Goal: Transaction & Acquisition: Purchase product/service

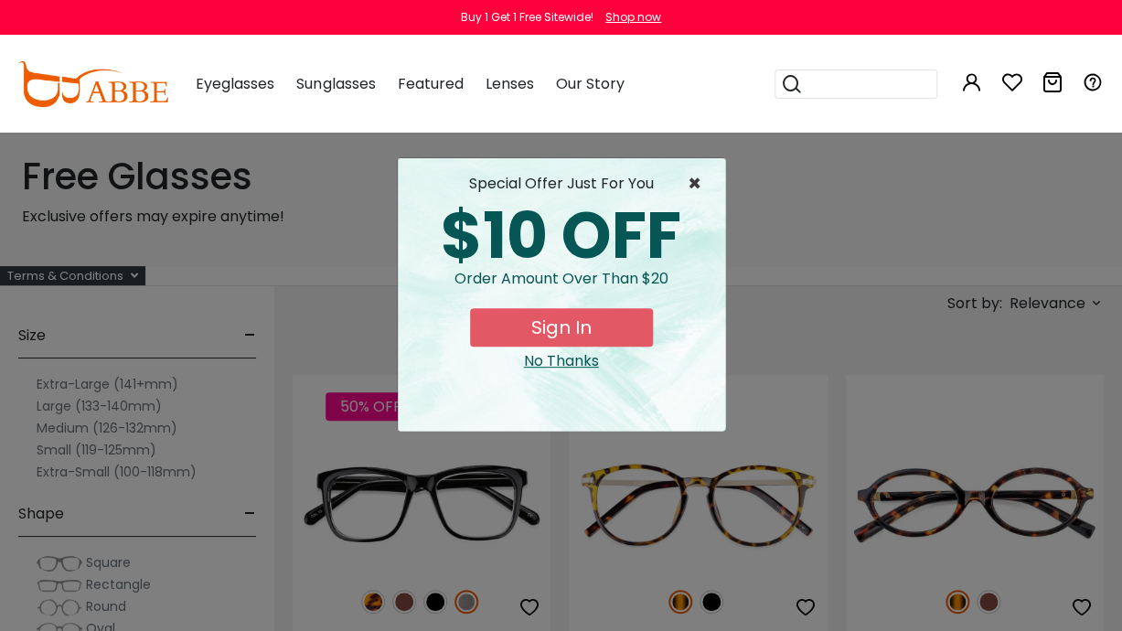
click at [694, 190] on span "×" at bounding box center [699, 184] width 23 height 22
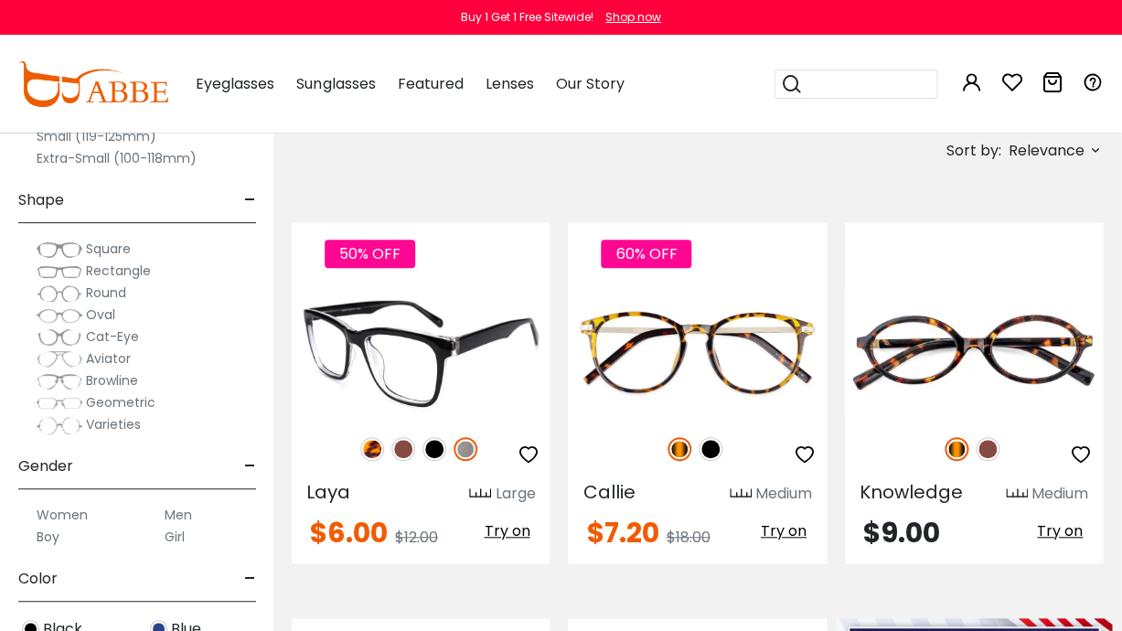
scroll to position [359, 1]
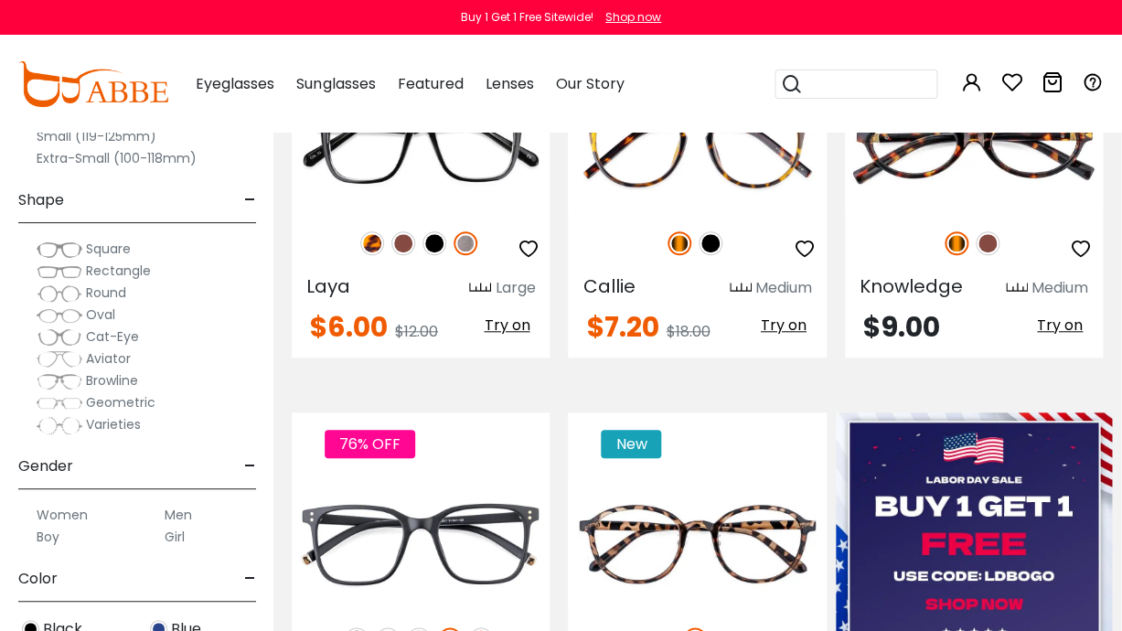
click at [80, 512] on label "Women" at bounding box center [62, 515] width 51 height 22
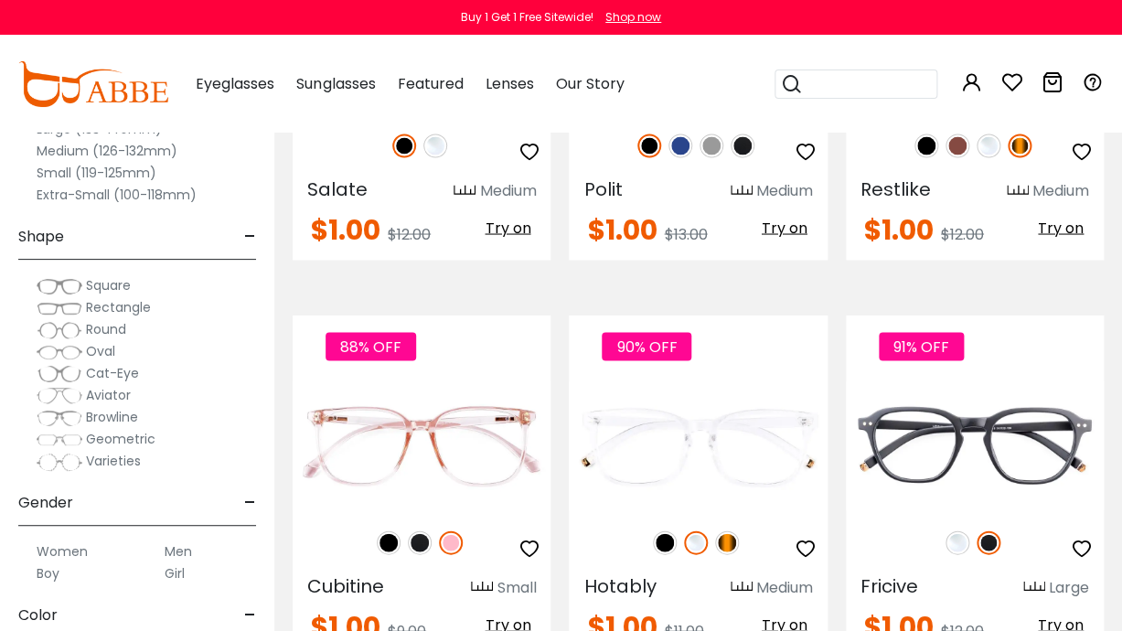
scroll to position [8087, 0]
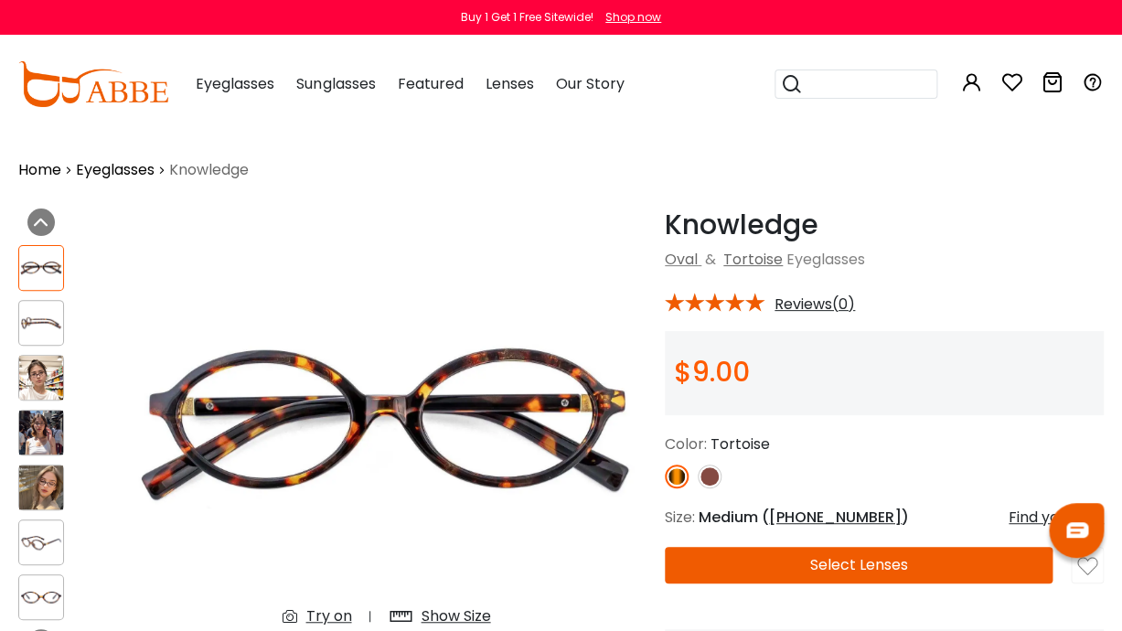
click at [45, 381] on img at bounding box center [41, 378] width 44 height 44
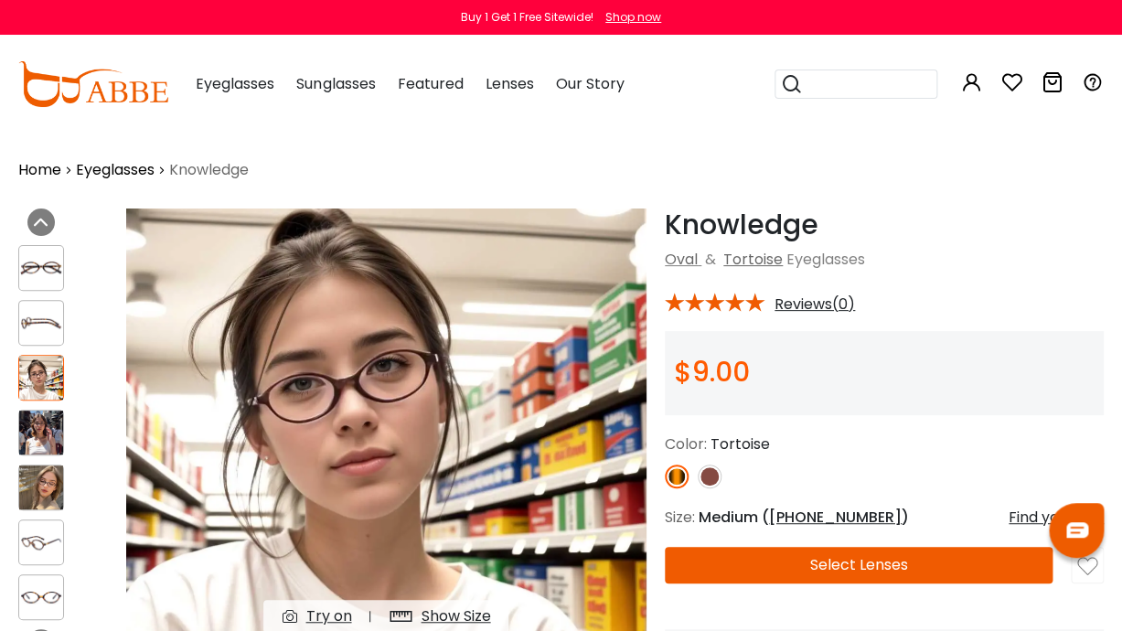
click at [48, 420] on img at bounding box center [41, 433] width 44 height 44
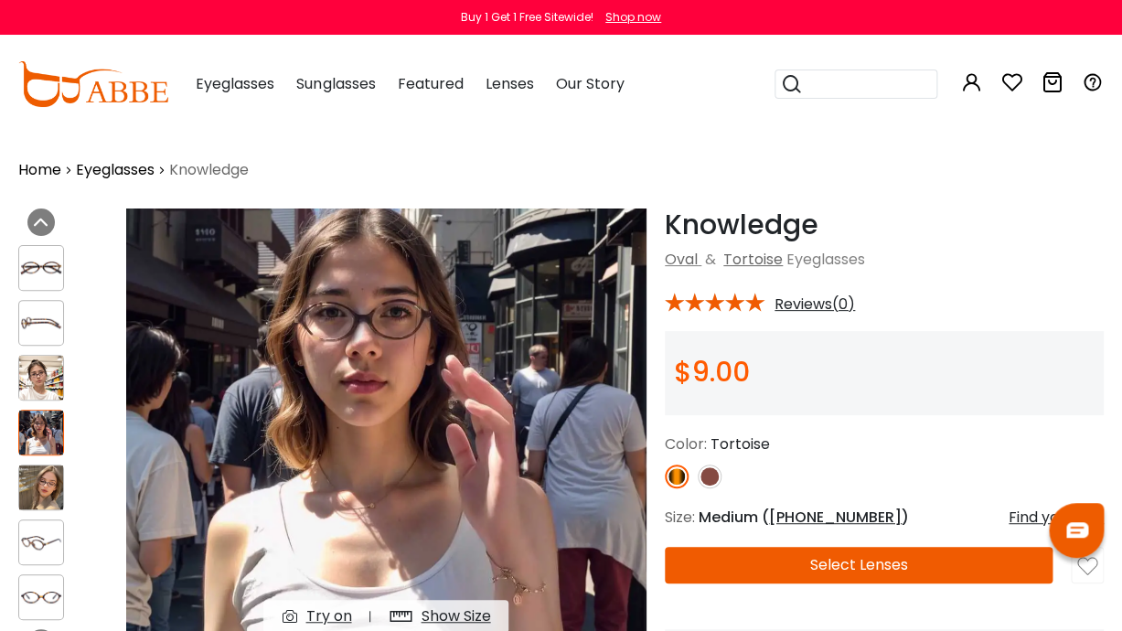
click at [65, 492] on div at bounding box center [63, 433] width 90 height 394
click at [46, 488] on img at bounding box center [41, 488] width 44 height 44
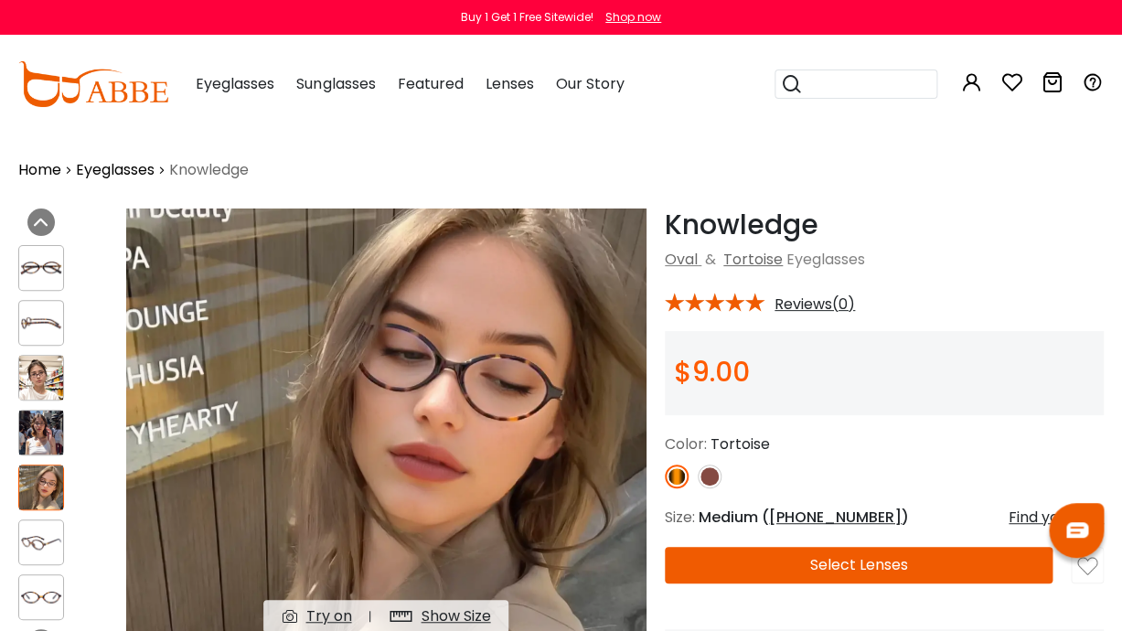
click at [47, 445] on img at bounding box center [41, 433] width 44 height 44
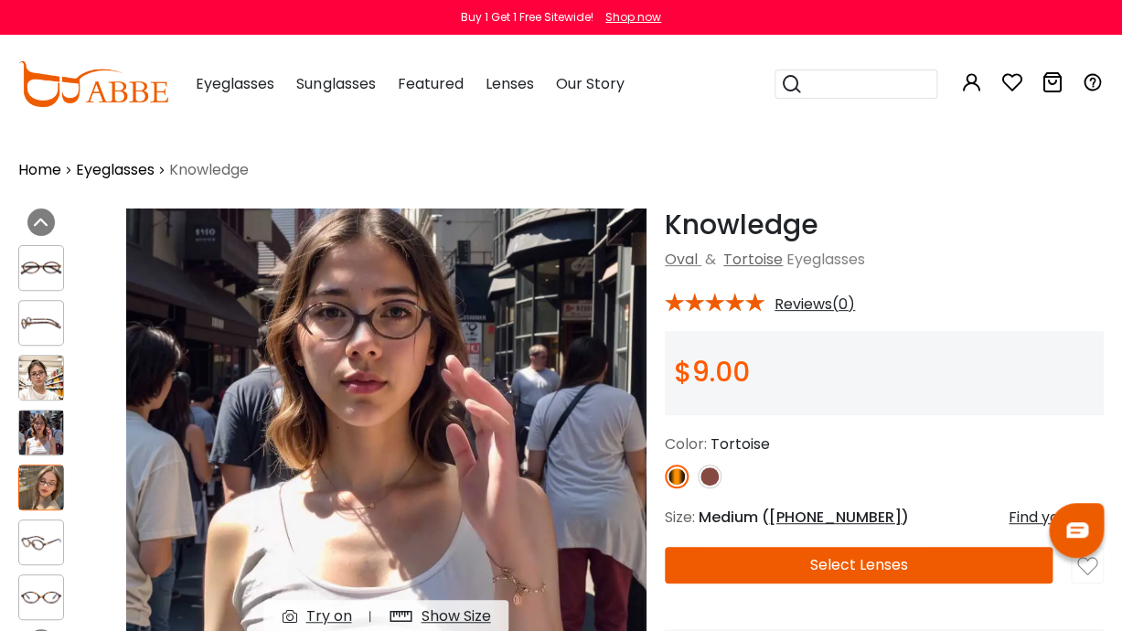
click at [47, 402] on div at bounding box center [63, 433] width 90 height 394
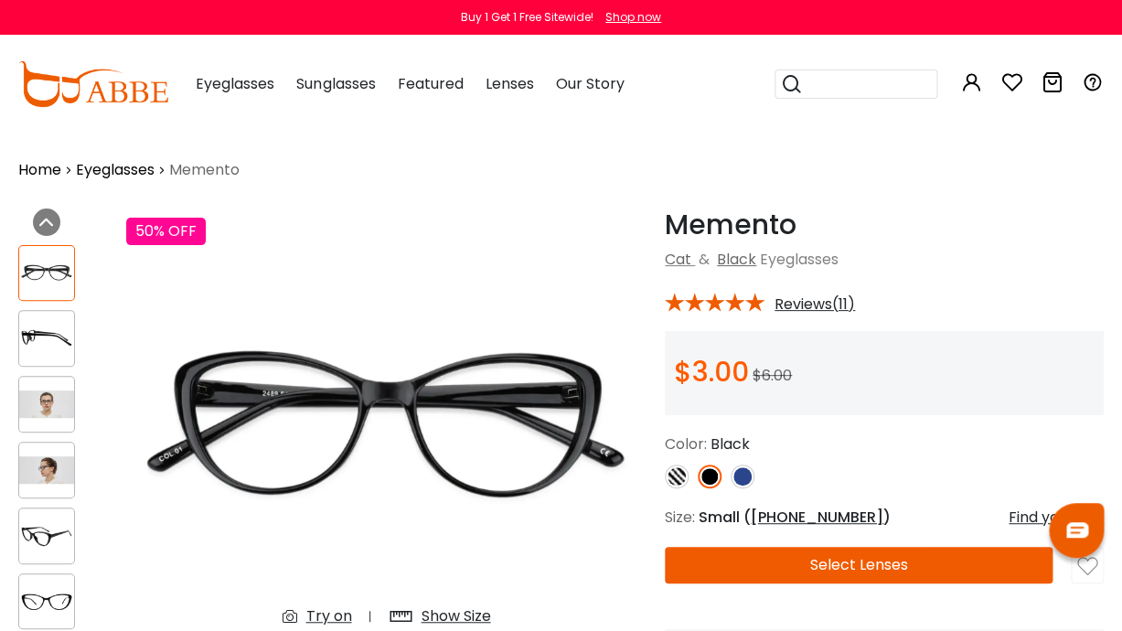
click at [59, 393] on img at bounding box center [46, 404] width 55 height 27
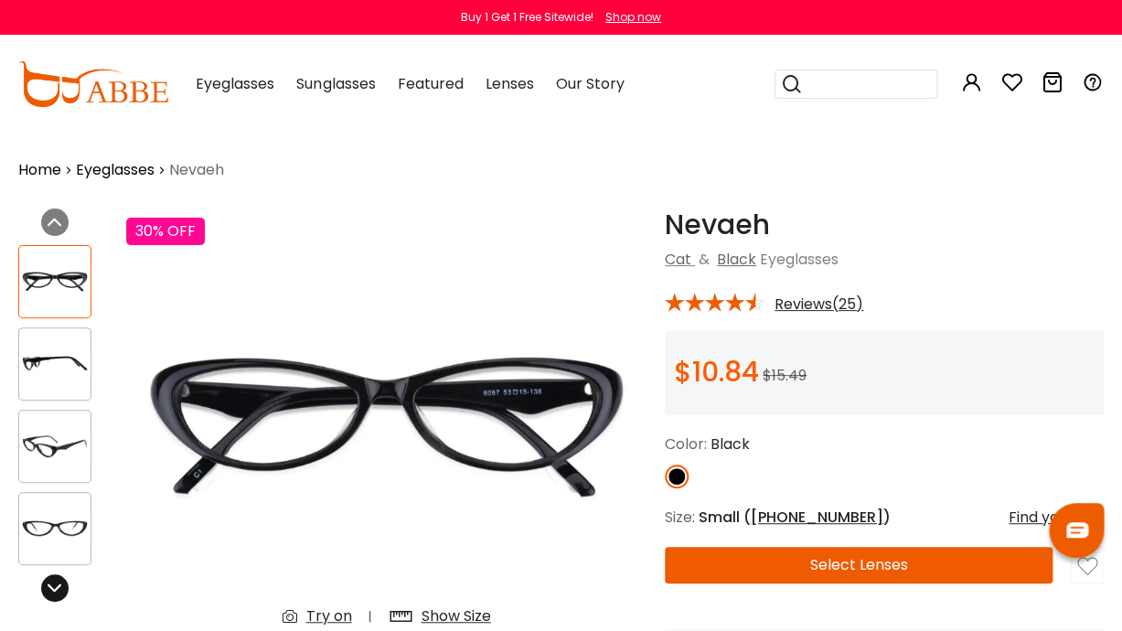
click at [62, 586] on div at bounding box center [54, 587] width 27 height 27
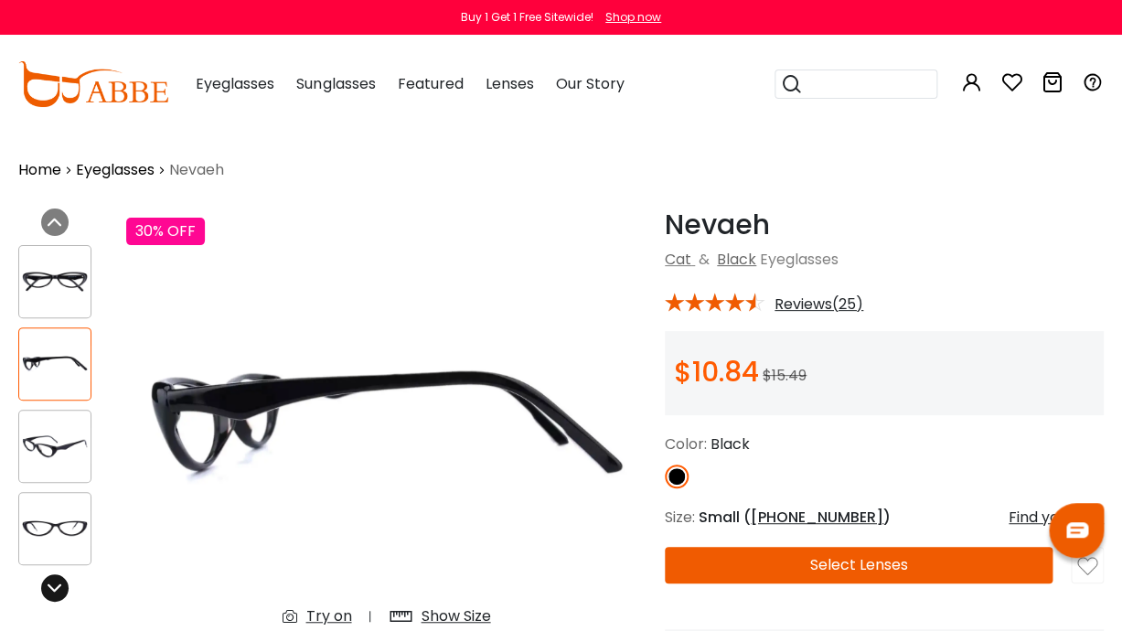
click at [62, 586] on div at bounding box center [54, 587] width 27 height 27
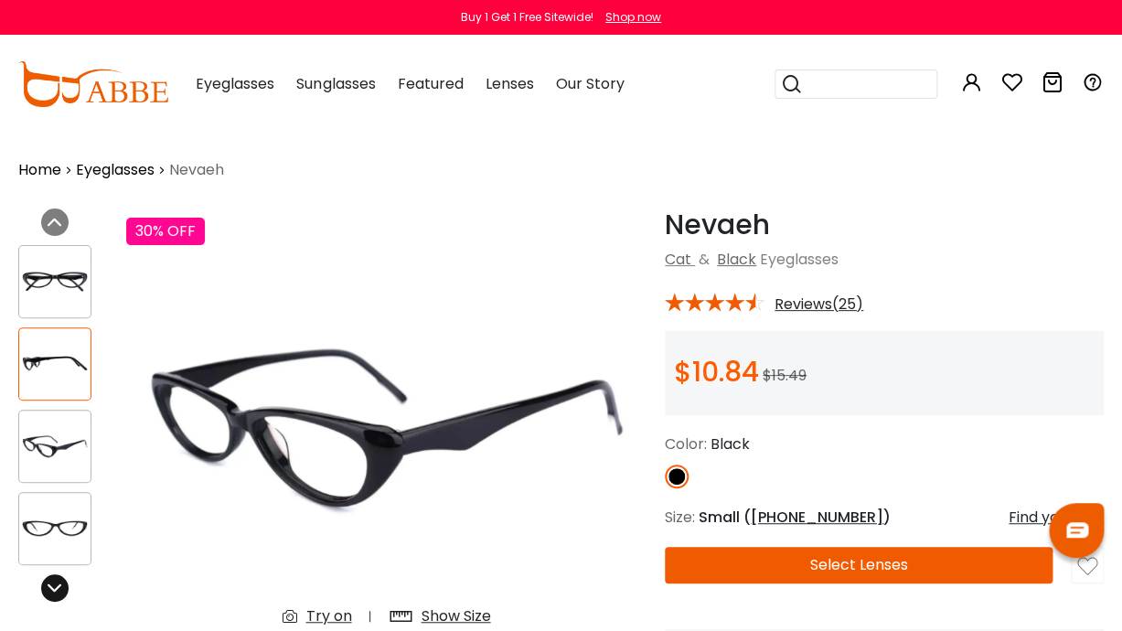
click at [62, 586] on div at bounding box center [54, 587] width 27 height 27
click at [322, 620] on div "Try on" at bounding box center [328, 617] width 46 height 22
